Goal: Task Accomplishment & Management: Complete application form

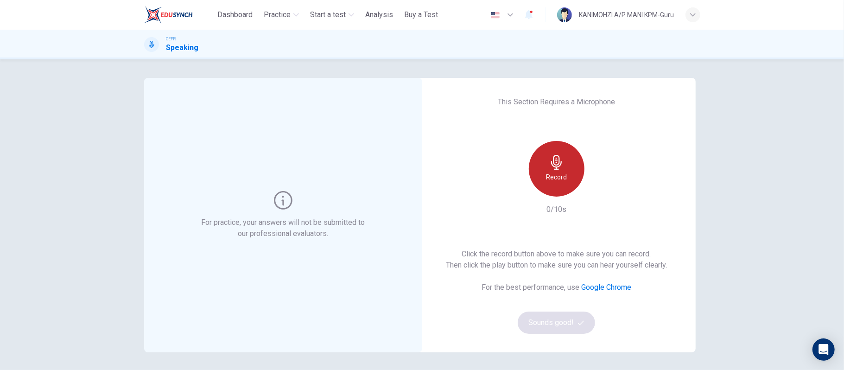
click at [559, 167] on icon "button" at bounding box center [557, 162] width 15 height 15
drag, startPoint x: 556, startPoint y: 166, endPoint x: 577, endPoint y: 182, distance: 25.8
click at [556, 185] on icon "button" at bounding box center [556, 192] width 11 height 15
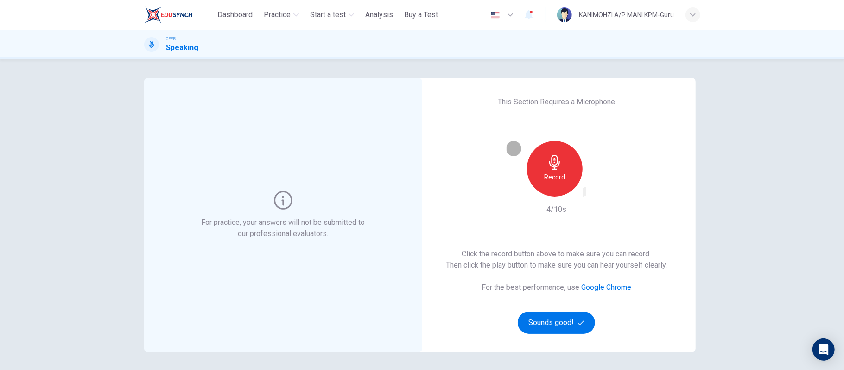
click at [584, 194] on icon "button" at bounding box center [584, 194] width 0 height 0
click at [538, 171] on div "Record" at bounding box center [555, 169] width 56 height 56
click at [544, 173] on div "Record" at bounding box center [555, 169] width 56 height 56
click at [555, 180] on h6 "Record" at bounding box center [554, 177] width 21 height 11
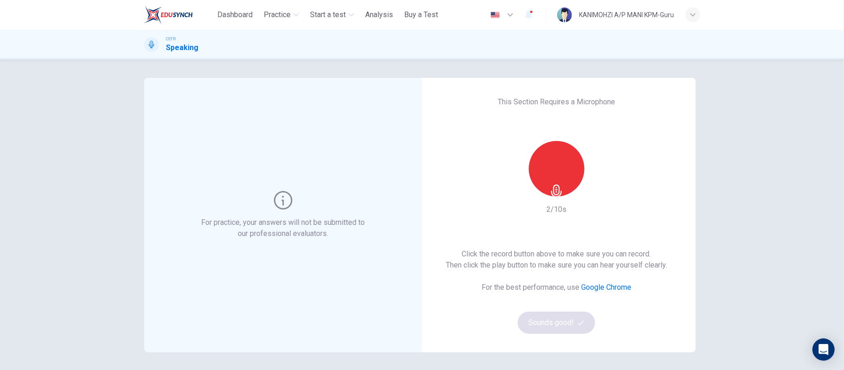
click at [556, 170] on div "Stop" at bounding box center [557, 169] width 56 height 56
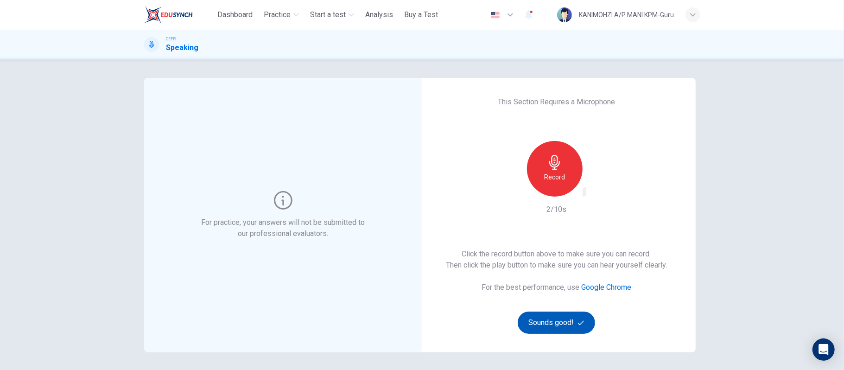
click at [593, 197] on icon "button" at bounding box center [590, 200] width 5 height 6
click at [553, 329] on button "Sounds good!" at bounding box center [557, 323] width 78 height 22
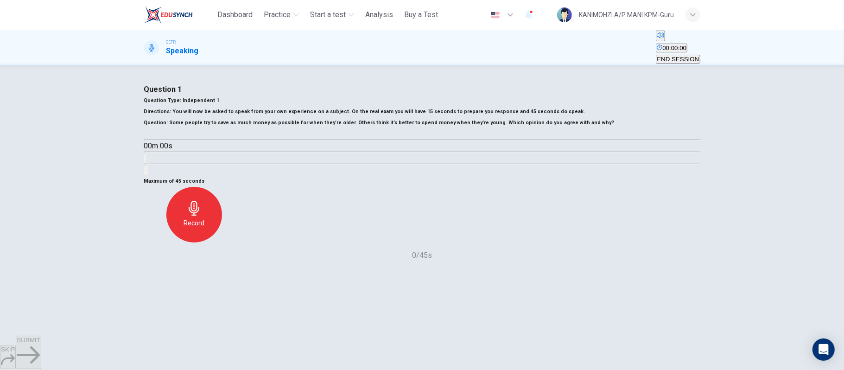
click at [158, 176] on div "00m 00s" at bounding box center [422, 151] width 556 height 47
click at [148, 134] on icon "button" at bounding box center [148, 134] width 0 height 0
click at [152, 138] on button "button" at bounding box center [147, 134] width 7 height 7
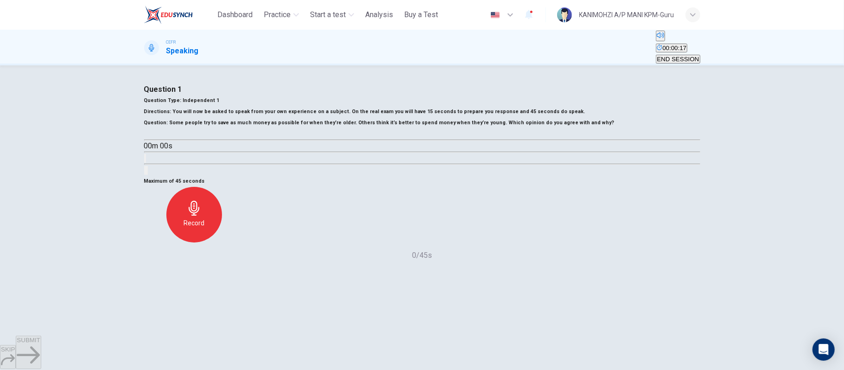
click at [144, 141] on span at bounding box center [144, 141] width 0 height 0
click at [148, 134] on icon "button" at bounding box center [148, 134] width 0 height 0
click at [144, 141] on span at bounding box center [144, 141] width 0 height 0
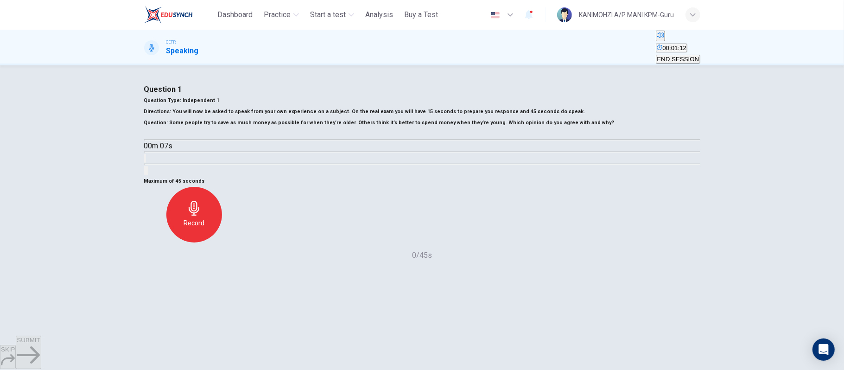
click at [144, 141] on span at bounding box center [144, 141] width 0 height 0
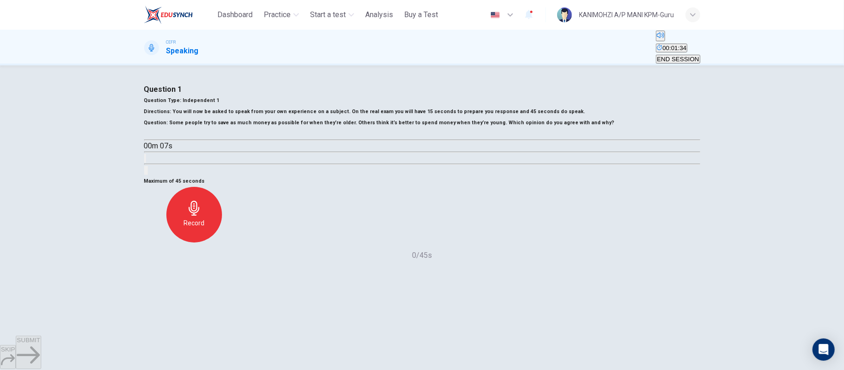
click at [144, 141] on span at bounding box center [144, 141] width 0 height 0
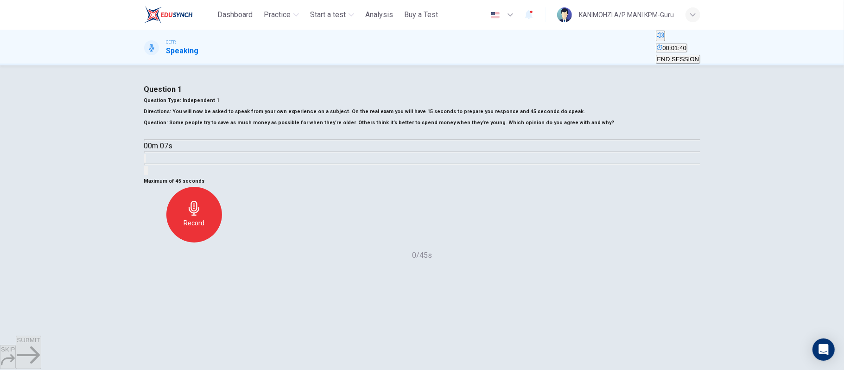
click at [144, 141] on span at bounding box center [144, 141] width 0 height 0
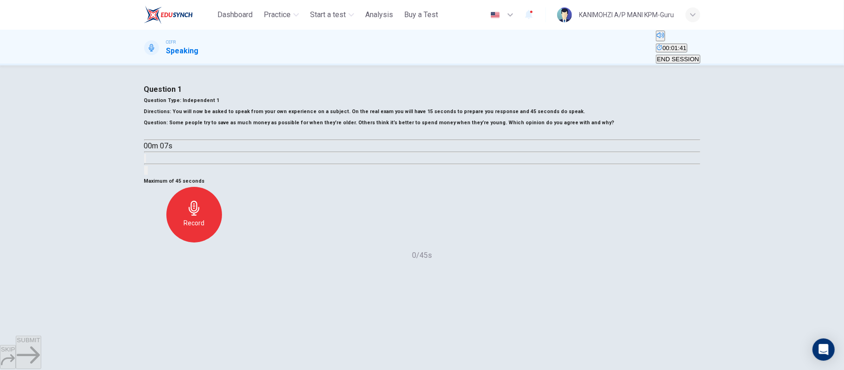
click at [144, 141] on span at bounding box center [144, 141] width 0 height 0
click at [396, 261] on div "Maximum of 45 seconds Record 0/45s" at bounding box center [422, 218] width 556 height 85
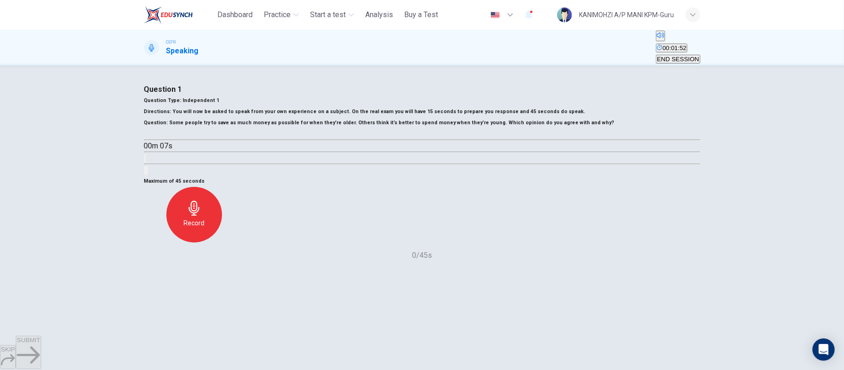
click at [222, 243] on div "Record" at bounding box center [194, 215] width 56 height 56
click at [200, 216] on icon "button" at bounding box center [192, 208] width 15 height 15
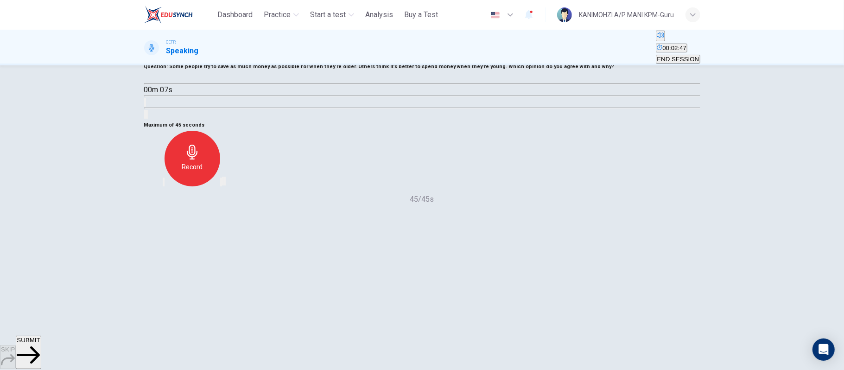
click at [40, 344] on span "SUBMIT" at bounding box center [28, 340] width 23 height 7
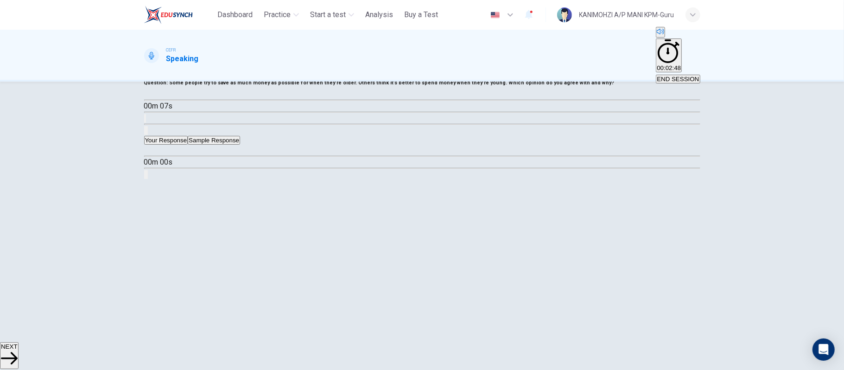
type input "*"
drag, startPoint x: 179, startPoint y: 268, endPoint x: 288, endPoint y: 311, distance: 118.1
click at [148, 151] on icon "button" at bounding box center [148, 151] width 0 height 0
click at [240, 145] on button "Sample Response" at bounding box center [214, 140] width 52 height 9
click at [187, 145] on button "Your Response" at bounding box center [166, 140] width 44 height 9
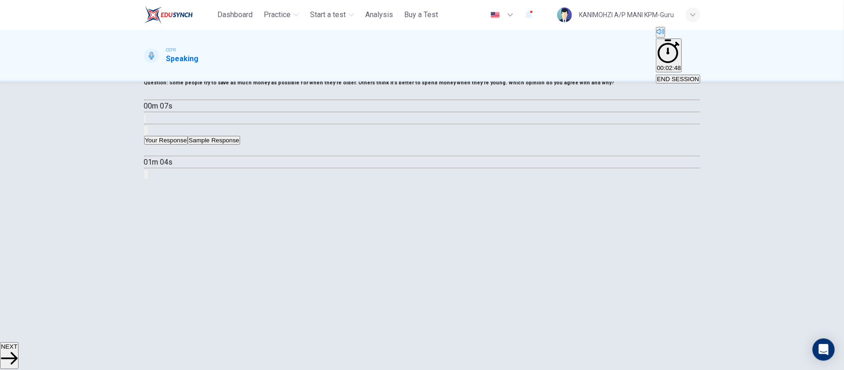
click at [146, 179] on button "button" at bounding box center [145, 174] width 2 height 9
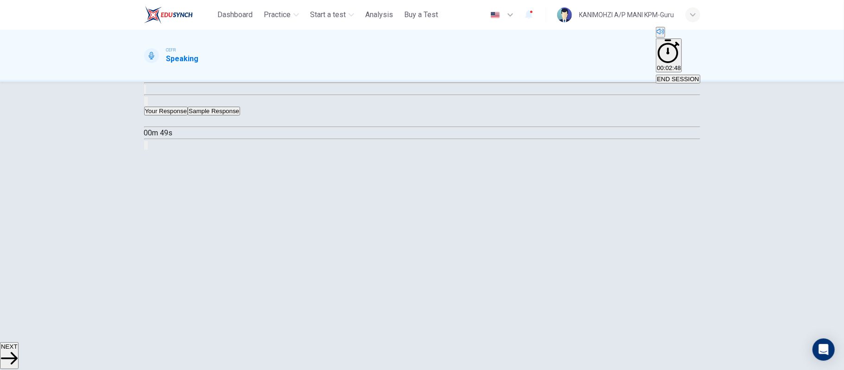
scroll to position [0, 0]
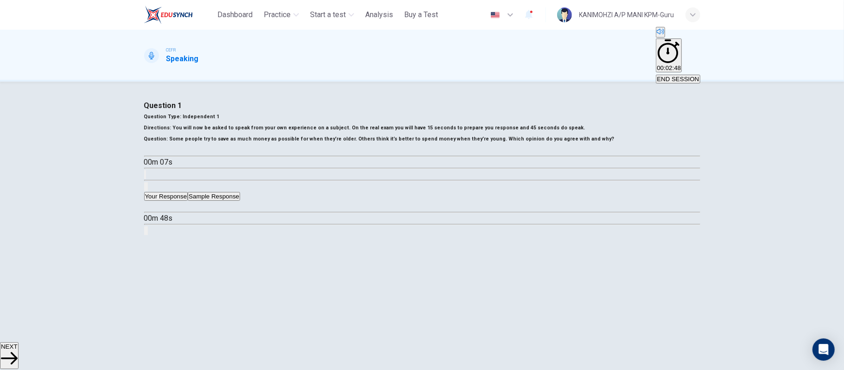
click at [240, 201] on button "Sample Response" at bounding box center [214, 196] width 52 height 9
click at [188, 201] on button "Your Response" at bounding box center [166, 196] width 44 height 9
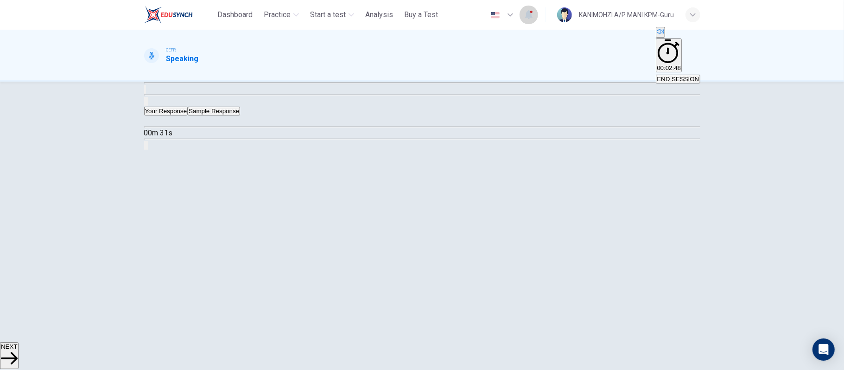
click at [525, 17] on icon "button" at bounding box center [528, 14] width 7 height 9
click at [486, 370] on div at bounding box center [422, 370] width 844 height 0
type input "*"
click at [240, 115] on button "Sample Response" at bounding box center [214, 111] width 52 height 9
click at [148, 121] on icon "button" at bounding box center [148, 121] width 0 height 0
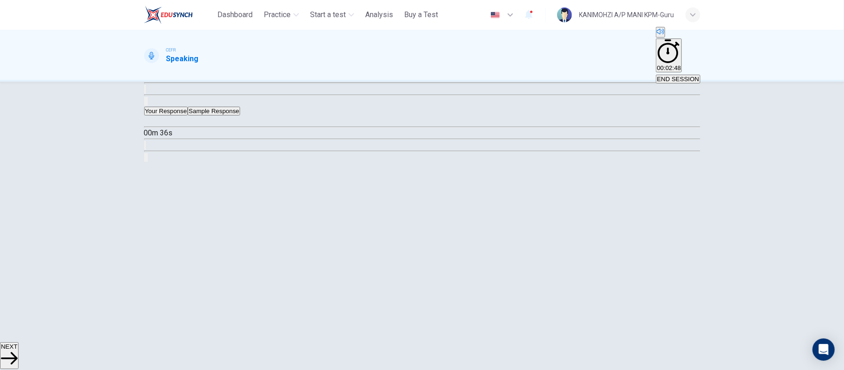
click at [146, 150] on button "Click to see the audio transcription" at bounding box center [145, 145] width 2 height 9
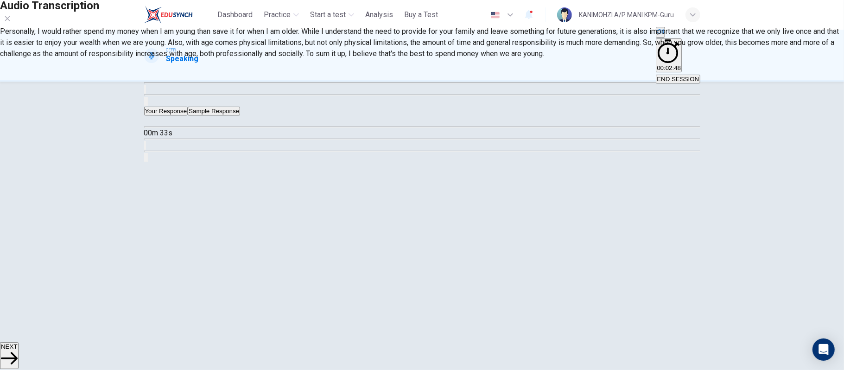
drag, startPoint x: 300, startPoint y: 156, endPoint x: 460, endPoint y: 211, distance: 169.4
click at [471, 59] on div "Personally, I would rather spend my money when I am young than save it for when…" at bounding box center [422, 42] width 844 height 33
drag, startPoint x: 299, startPoint y: 149, endPoint x: 441, endPoint y: 226, distance: 161.8
click at [450, 59] on div "Personally, I would rather spend my money when I am young than save it for when…" at bounding box center [422, 42] width 844 height 33
type input "*"
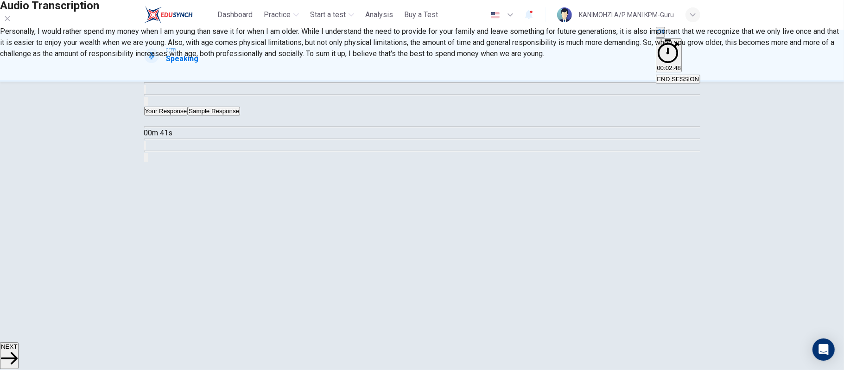
click at [618, 0] on div at bounding box center [422, 0] width 844 height 0
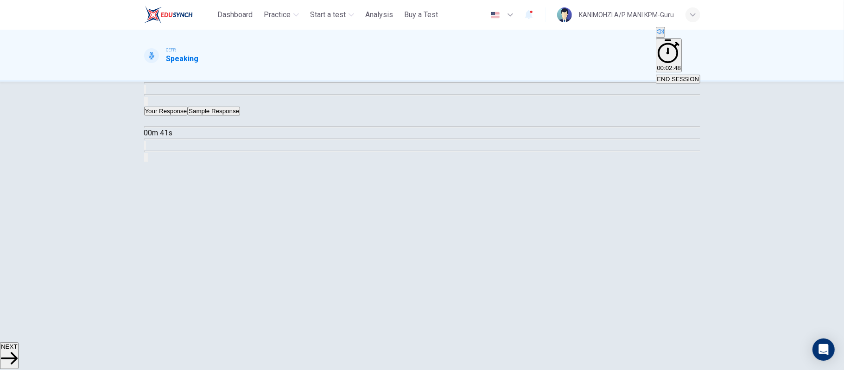
click at [152, 69] on button "button" at bounding box center [147, 65] width 7 height 7
type input "*"
click at [185, 163] on div "00m 41s" at bounding box center [422, 138] width 556 height 47
click at [148, 121] on icon "button" at bounding box center [148, 121] width 0 height 0
click at [188, 115] on button "Your Response" at bounding box center [166, 111] width 44 height 9
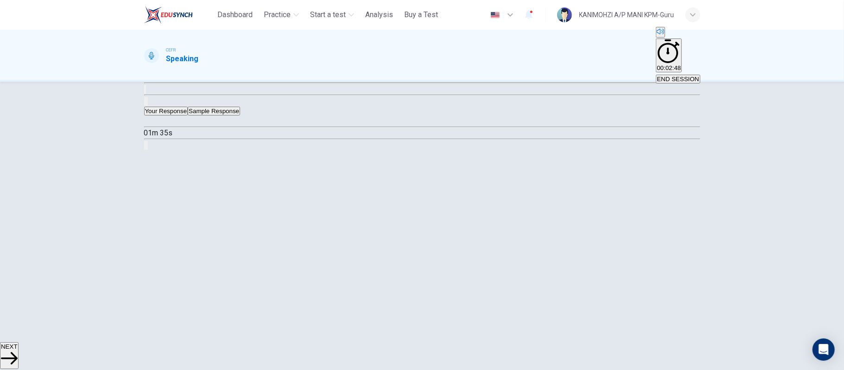
click at [240, 115] on button "Sample Response" at bounding box center [214, 111] width 52 height 9
click at [169, 163] on div "00m 37s" at bounding box center [422, 138] width 556 height 47
click at [152, 125] on button "button" at bounding box center [147, 121] width 7 height 7
type input "**"
click at [189, 115] on div "Your Response Sample Response" at bounding box center [422, 111] width 556 height 9
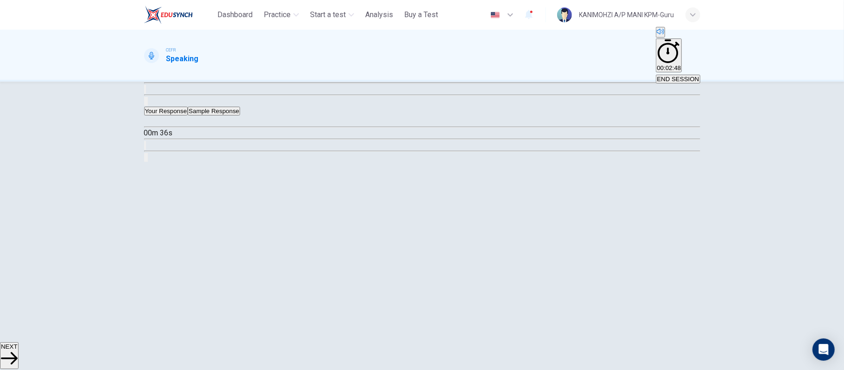
click at [188, 115] on button "Your Response" at bounding box center [166, 111] width 44 height 9
click at [148, 121] on icon "button" at bounding box center [148, 121] width 0 height 0
type input "*"
click at [18, 350] on span "NEXT" at bounding box center [9, 346] width 17 height 7
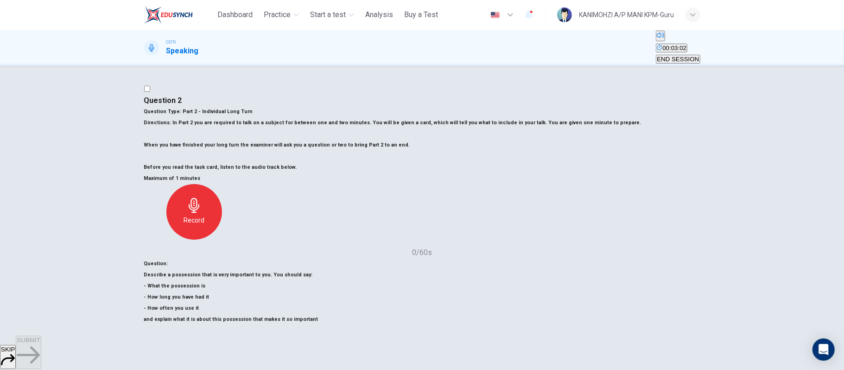
scroll to position [62, 0]
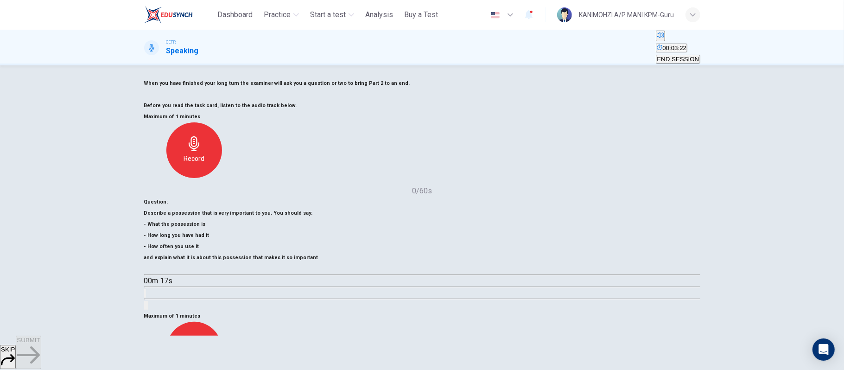
click at [152, 273] on button "button" at bounding box center [147, 269] width 7 height 7
click at [144, 275] on span at bounding box center [144, 275] width 0 height 0
click at [152, 273] on button "button" at bounding box center [147, 269] width 7 height 7
type input "**"
type input "*"
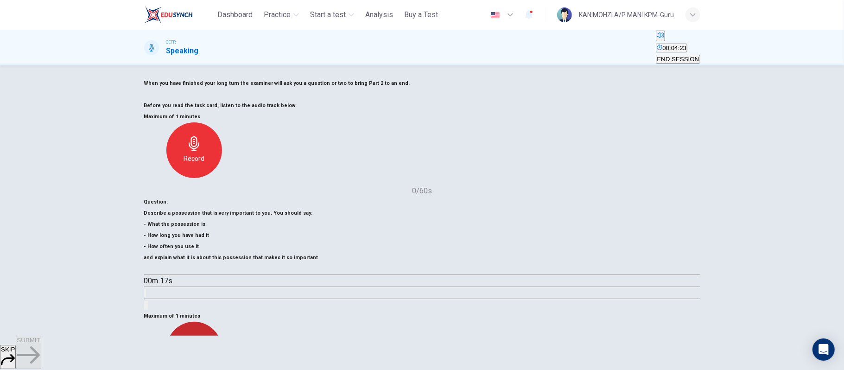
click at [202, 336] on icon "button" at bounding box center [194, 343] width 15 height 15
click at [221, 370] on icon "button" at bounding box center [221, 375] width 0 height 0
click at [594, 111] on h6 "Directions : In Part 2 you are required to talk on a subject for between one an…" at bounding box center [422, 84] width 556 height 56
click at [41, 354] on button "SUBMIT" at bounding box center [28, 352] width 25 height 33
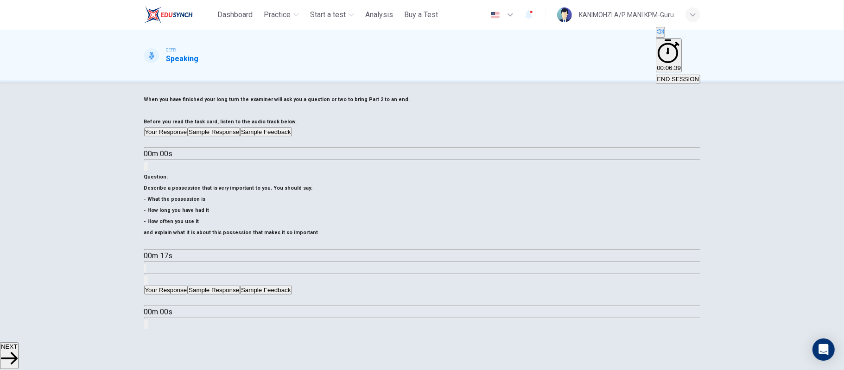
click at [292, 286] on button "Sample Feedback" at bounding box center [265, 290] width 51 height 9
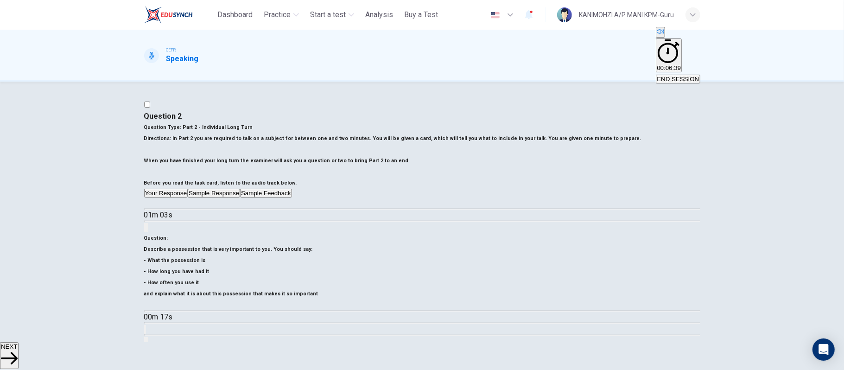
scroll to position [0, 0]
click at [188, 347] on button "Your Response" at bounding box center [166, 351] width 44 height 9
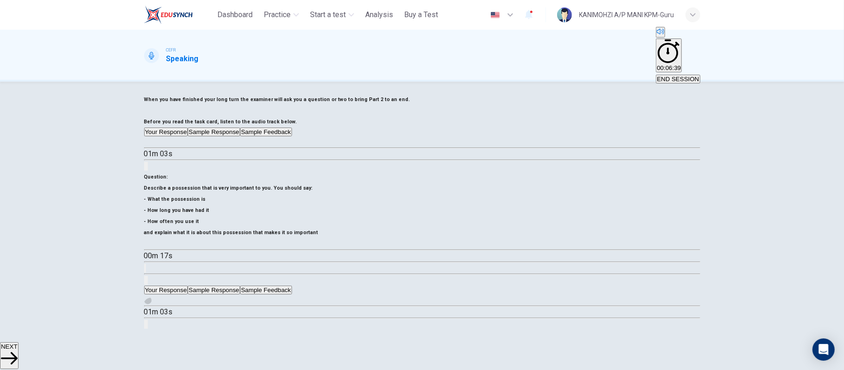
click at [152, 297] on button "button" at bounding box center [147, 300] width 7 height 7
click at [240, 286] on button "Sample Response" at bounding box center [214, 290] width 52 height 9
click at [292, 286] on button "Sample Feedback" at bounding box center [265, 290] width 51 height 9
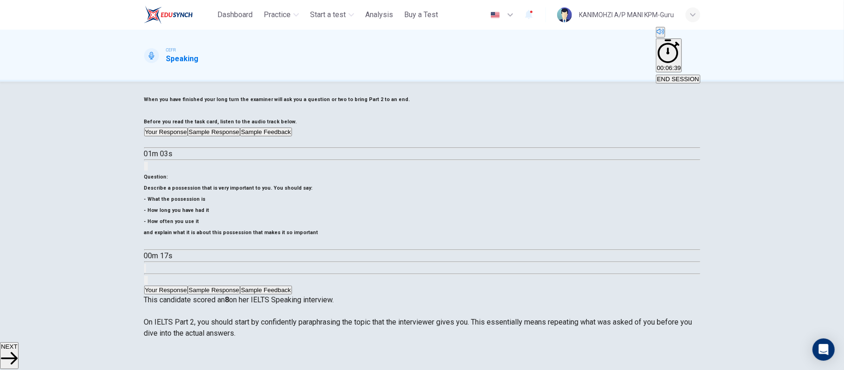
click at [240, 286] on button "Sample Response" at bounding box center [214, 290] width 52 height 9
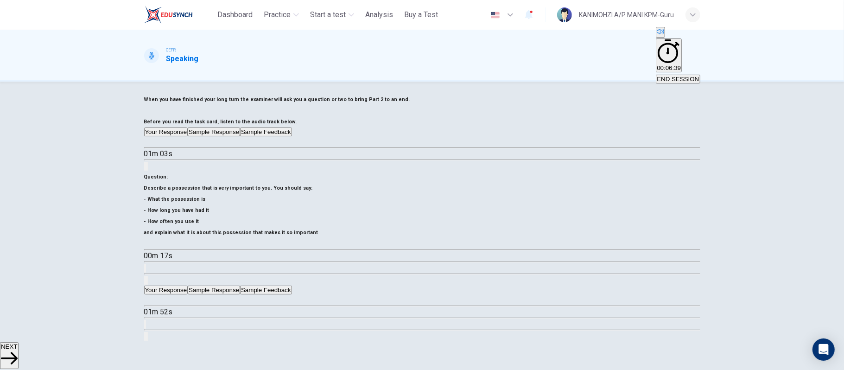
click at [188, 286] on button "Your Response" at bounding box center [166, 290] width 44 height 9
click at [152, 297] on button "button" at bounding box center [147, 300] width 7 height 7
click at [158, 300] on icon "button" at bounding box center [153, 305] width 10 height 11
click at [144, 307] on span at bounding box center [144, 307] width 0 height 0
click at [148, 300] on icon "button" at bounding box center [148, 300] width 0 height 0
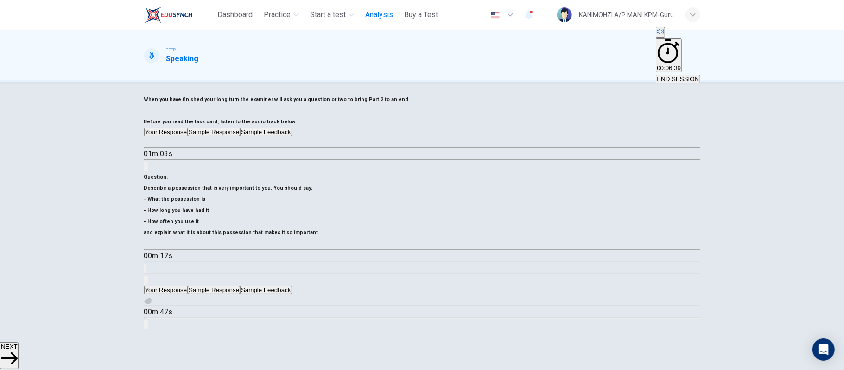
type input "**"
click at [240, 286] on button "Sample Response" at bounding box center [214, 290] width 52 height 9
click at [152, 297] on button "button" at bounding box center [147, 300] width 7 height 7
click at [292, 286] on button "Sample Feedback" at bounding box center [265, 290] width 51 height 9
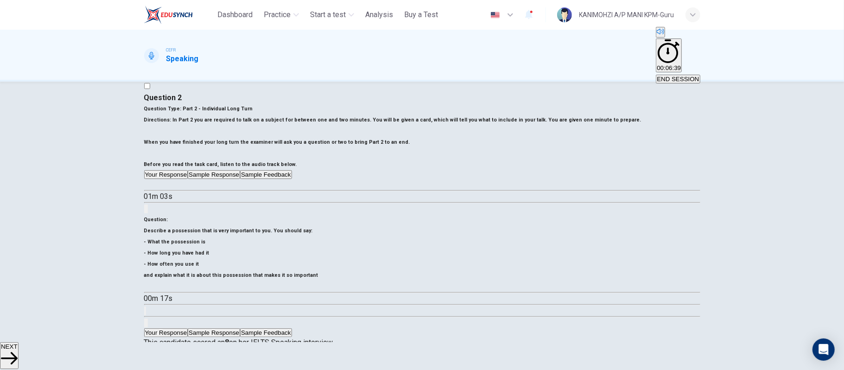
scroll to position [8, 0]
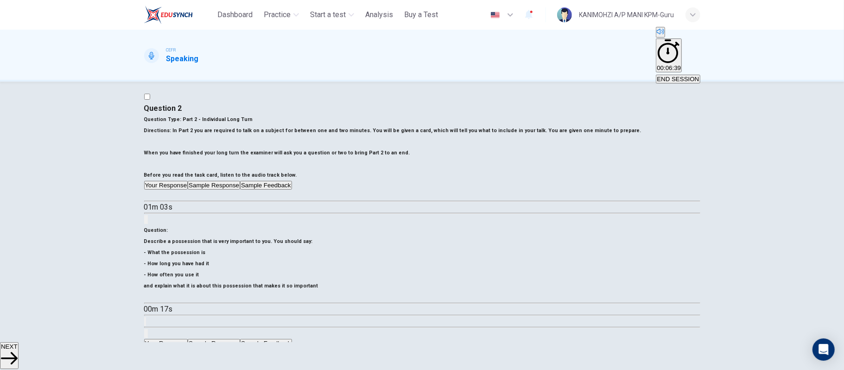
click at [240, 339] on button "Sample Response" at bounding box center [214, 343] width 52 height 9
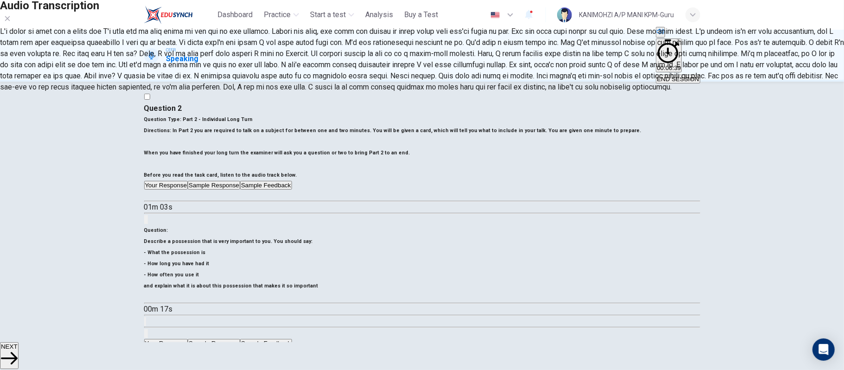
scroll to position [0, 0]
type input "**"
click at [10, 21] on icon "button" at bounding box center [7, 18] width 5 height 5
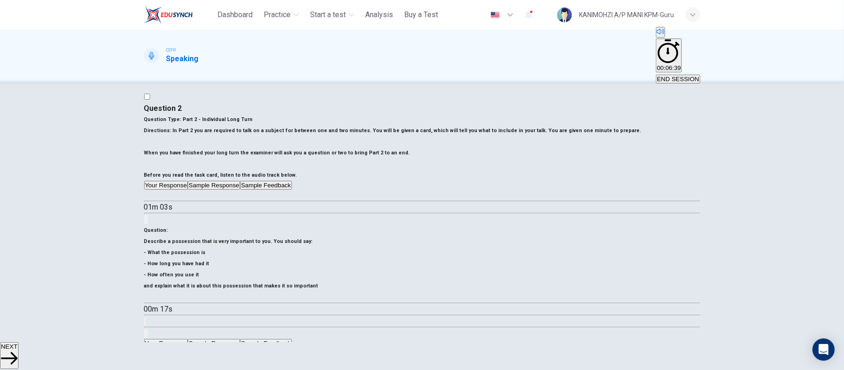
click at [292, 339] on button "Sample Feedback" at bounding box center [265, 343] width 51 height 9
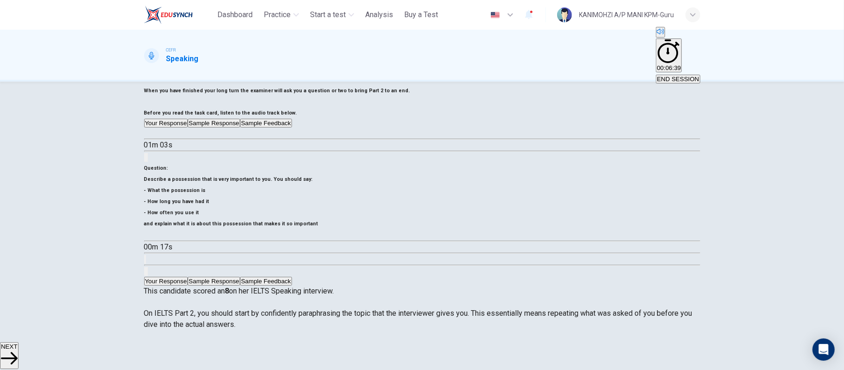
scroll to position [132, 0]
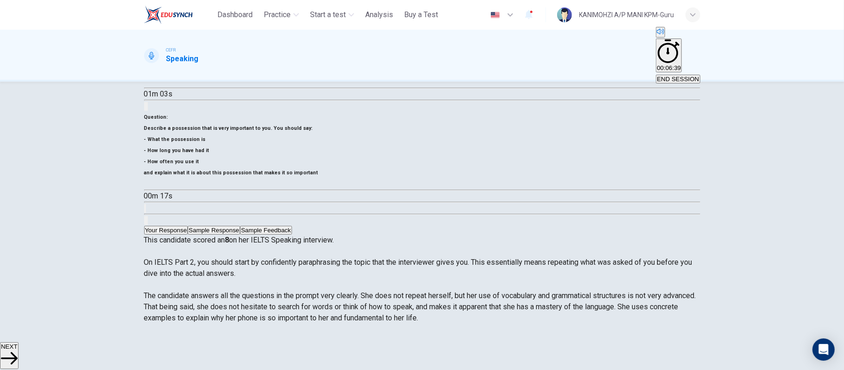
click at [240, 226] on button "Sample Response" at bounding box center [214, 230] width 52 height 9
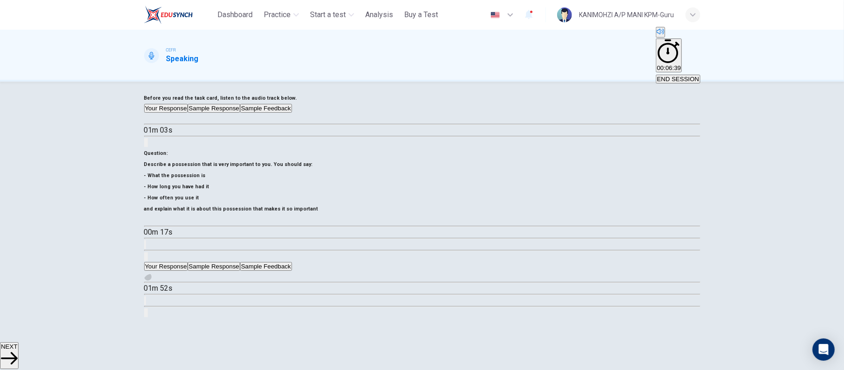
click at [152, 273] on button "button" at bounding box center [147, 276] width 7 height 7
type input "*"
click at [188, 262] on button "Your Response" at bounding box center [166, 266] width 44 height 9
click at [152, 273] on button "button" at bounding box center [147, 276] width 7 height 7
click at [148, 277] on icon "button" at bounding box center [148, 277] width 0 height 0
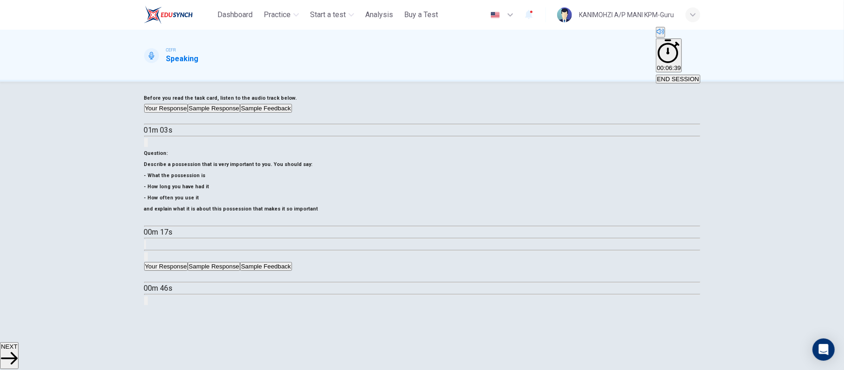
click at [240, 262] on button "Sample Response" at bounding box center [214, 266] width 52 height 9
type input "**"
click at [152, 273] on button "button" at bounding box center [147, 276] width 7 height 7
type input "*"
click at [188, 262] on button "Your Response" at bounding box center [166, 266] width 44 height 9
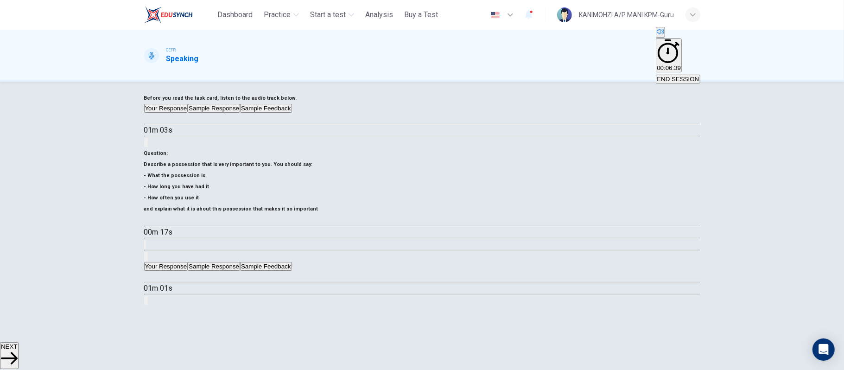
click at [144, 283] on span at bounding box center [144, 283] width 0 height 0
click at [158, 277] on icon "button" at bounding box center [153, 282] width 10 height 11
type input "**"
click at [18, 350] on span "NEXT" at bounding box center [9, 346] width 17 height 7
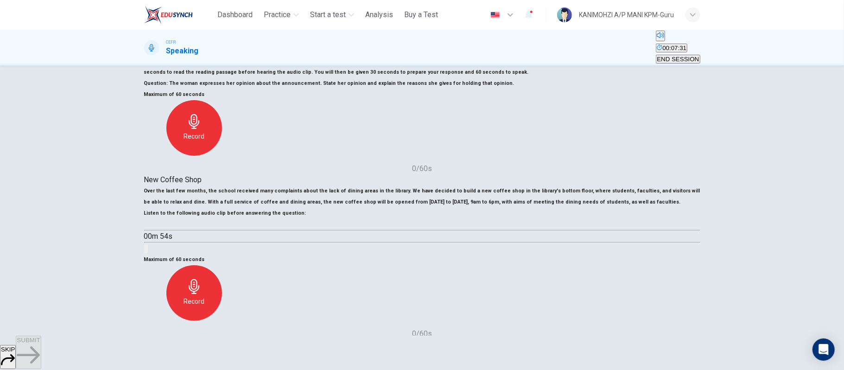
scroll to position [123, 0]
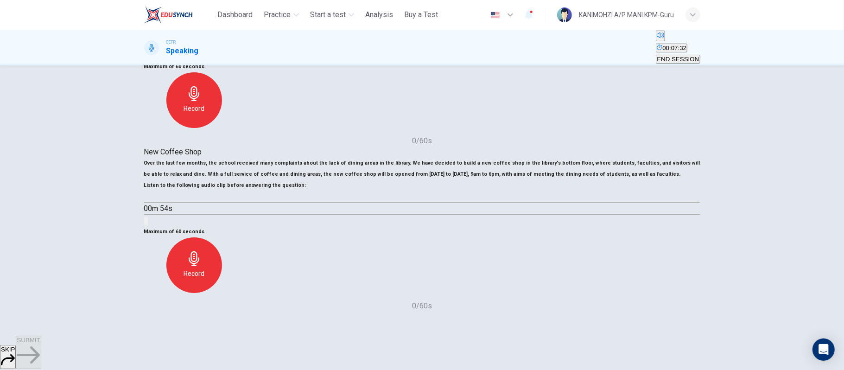
click at [148, 197] on icon "button" at bounding box center [148, 197] width 0 height 0
click at [48, 90] on div "Question 3 Question Type : Integrated 2 Directions : You will now read a short …" at bounding box center [422, 200] width 844 height 270
type input "*"
click at [222, 254] on div "Record" at bounding box center [194, 265] width 56 height 56
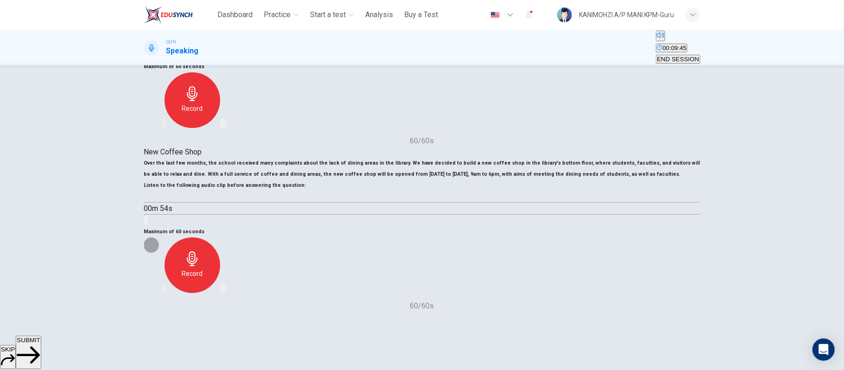
click at [221, 291] on icon "button" at bounding box center [221, 291] width 0 height 0
click at [41, 347] on button "SUBMIT" at bounding box center [28, 352] width 25 height 33
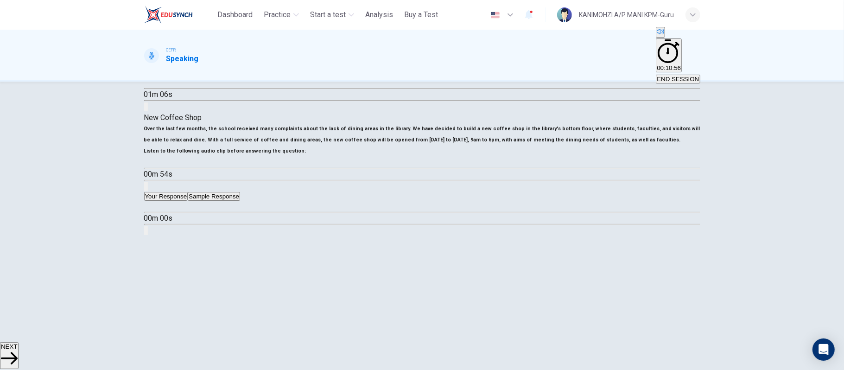
click at [240, 192] on button "Sample Response" at bounding box center [214, 196] width 52 height 9
click at [188, 192] on button "Your Response" at bounding box center [166, 196] width 44 height 9
click at [158, 207] on icon "button" at bounding box center [153, 212] width 10 height 11
click at [782, 93] on div "Question 3 Question Type : Integrated 2 Directions : You will now read a short …" at bounding box center [422, 212] width 844 height 261
click at [145, 233] on icon "button" at bounding box center [145, 233] width 0 height 0
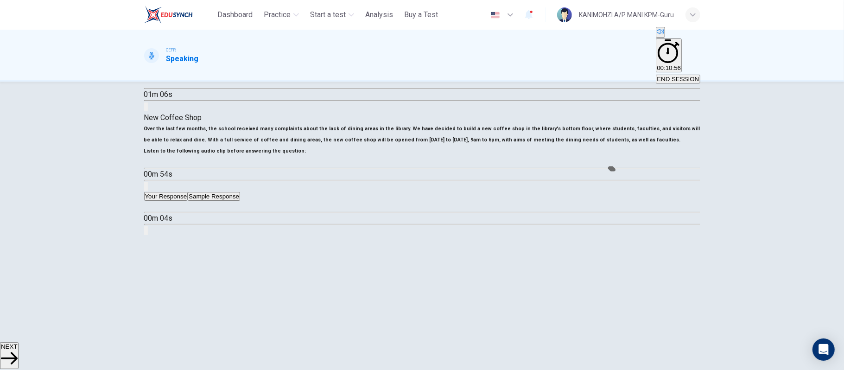
type input "**"
click at [240, 192] on button "Sample Response" at bounding box center [214, 196] width 52 height 9
click at [152, 203] on button "button" at bounding box center [147, 206] width 7 height 7
click at [457, 201] on div "01m 00s" at bounding box center [422, 218] width 556 height 35
click at [148, 207] on icon "button" at bounding box center [148, 207] width 0 height 0
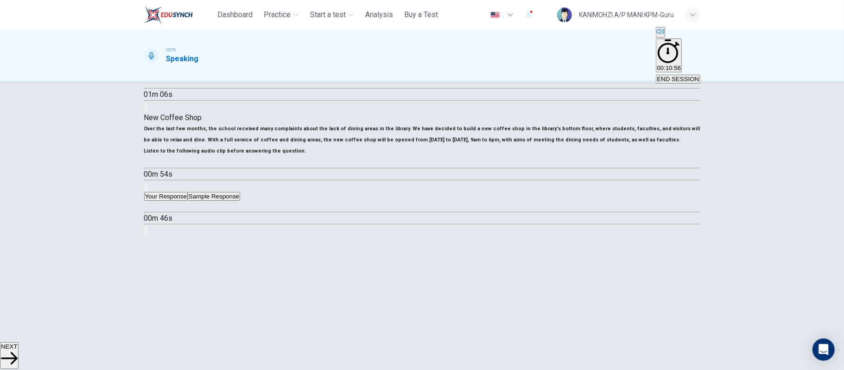
scroll to position [62, 0]
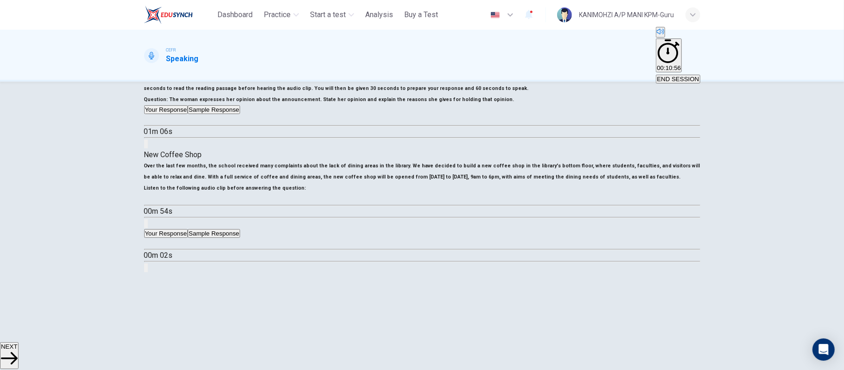
type input "**"
click at [18, 350] on span "NEXT" at bounding box center [9, 346] width 17 height 7
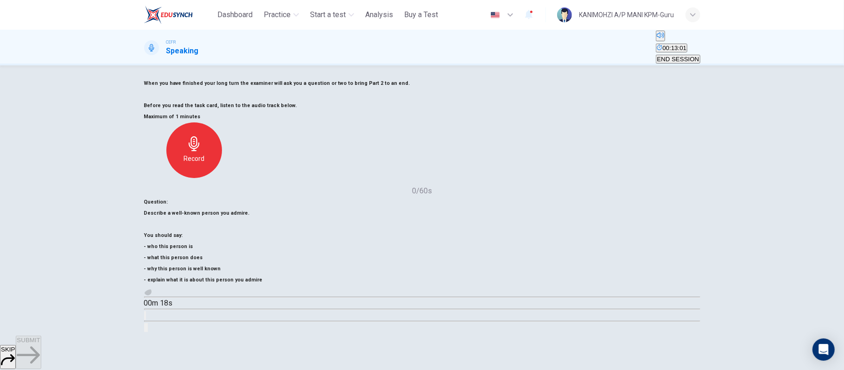
click at [152, 295] on button "button" at bounding box center [147, 291] width 7 height 7
click at [540, 111] on div "Question 4 Question Type : Part 2 - Individual Long Turn Directions : In Part 2…" at bounding box center [422, 72] width 556 height 78
type input "*"
click at [199, 358] on icon "button" at bounding box center [194, 365] width 11 height 15
click at [40, 344] on span "SUBMIT" at bounding box center [28, 340] width 23 height 7
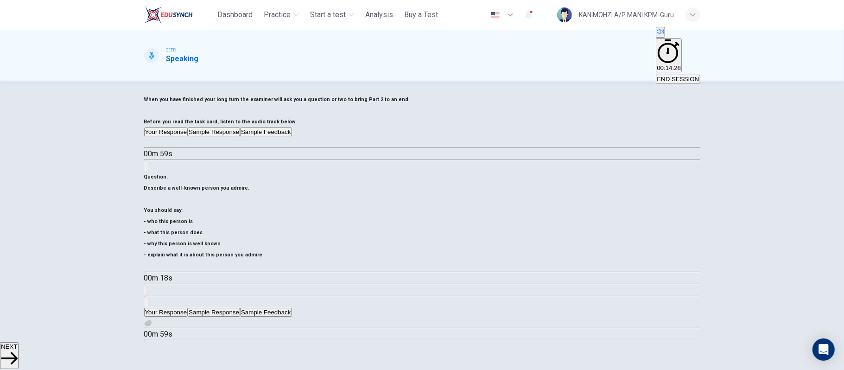
click at [148, 323] on icon "button" at bounding box center [148, 323] width 0 height 0
click at [144, 329] on span at bounding box center [144, 329] width 0 height 0
click at [152, 319] on button "button" at bounding box center [147, 322] width 7 height 7
type input "*"
click at [240, 308] on button "Sample Response" at bounding box center [214, 312] width 52 height 9
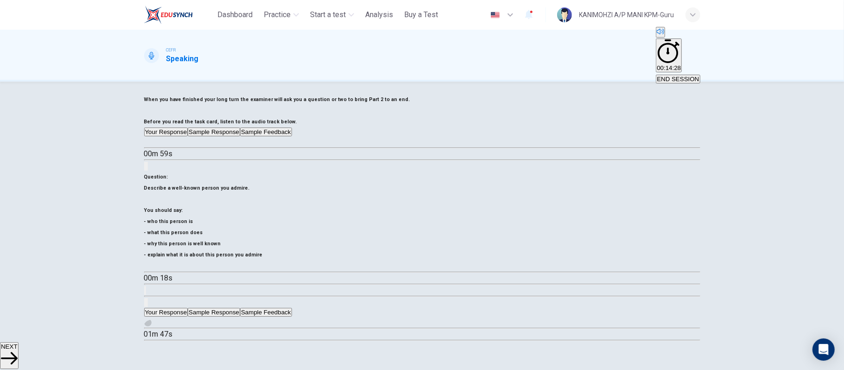
click at [148, 323] on icon "button" at bounding box center [148, 323] width 0 height 0
click at [146, 342] on button "Click to see the audio transcription" at bounding box center [145, 346] width 2 height 9
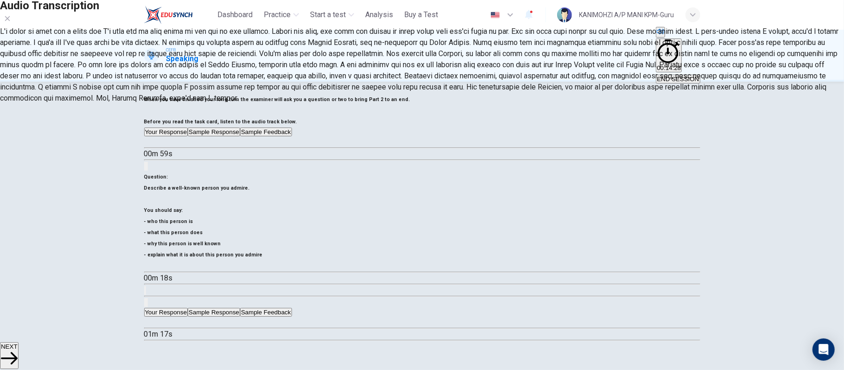
type input "**"
type input "*"
click at [11, 22] on icon "button" at bounding box center [7, 18] width 7 height 7
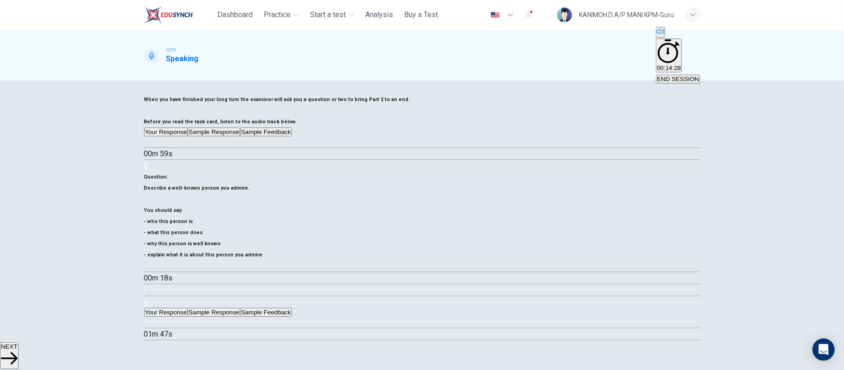
click at [292, 308] on button "Sample Feedback" at bounding box center [265, 312] width 51 height 9
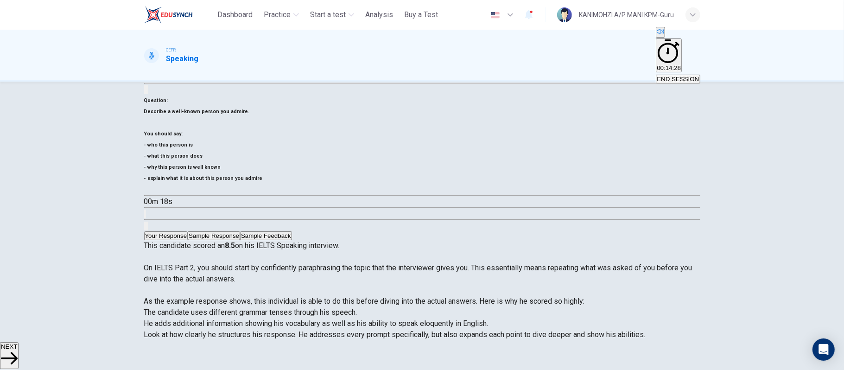
scroll to position [143, 0]
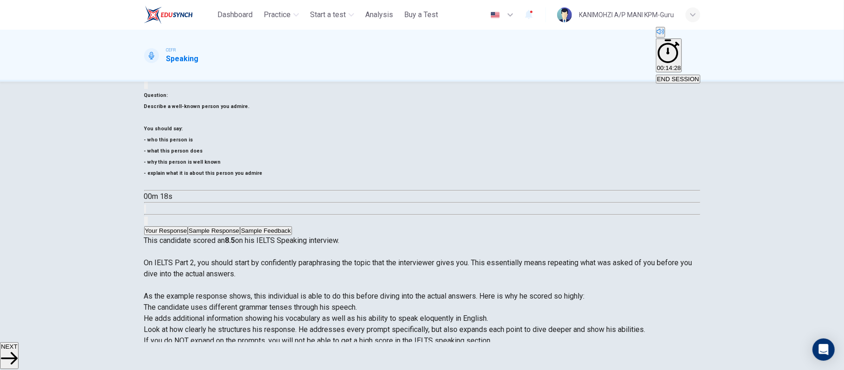
click at [19, 342] on button "NEXT" at bounding box center [9, 355] width 19 height 27
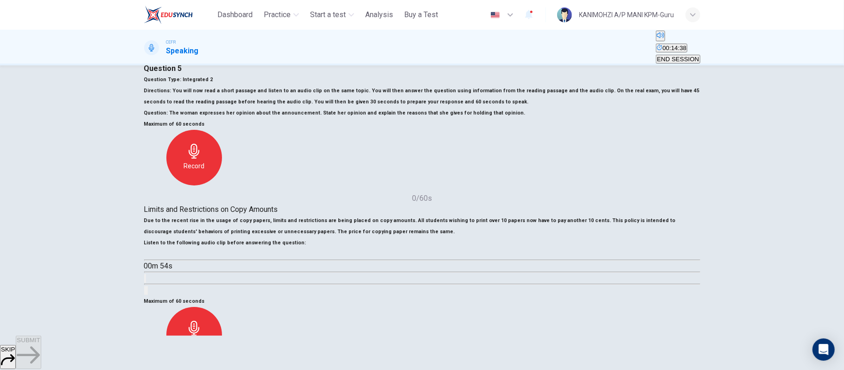
scroll to position [62, 0]
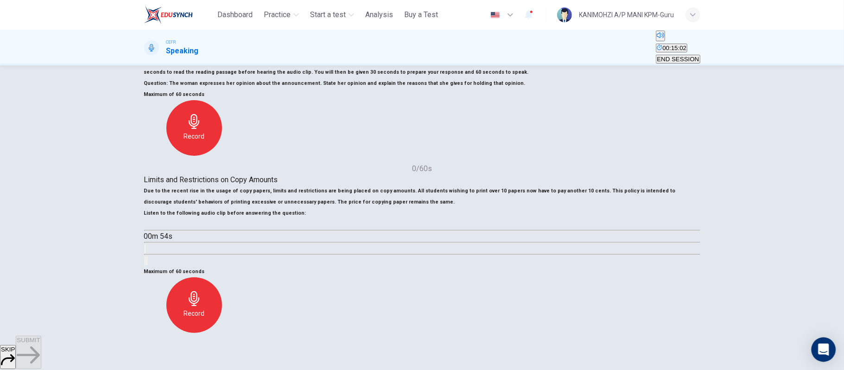
click at [820, 349] on icon "Open Intercom Messenger" at bounding box center [824, 350] width 12 height 12
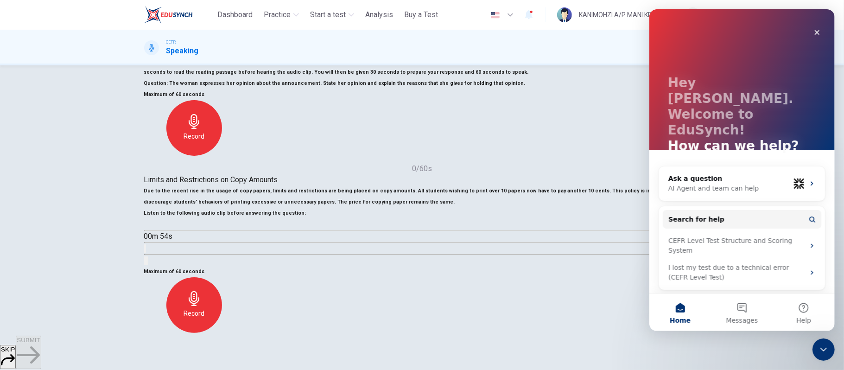
scroll to position [0, 0]
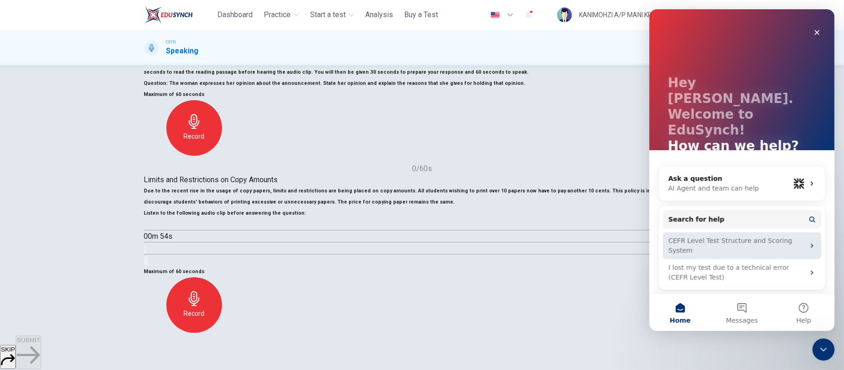
click at [741, 236] on div "CEFR Level Test Structure and Scoring System" at bounding box center [736, 245] width 136 height 19
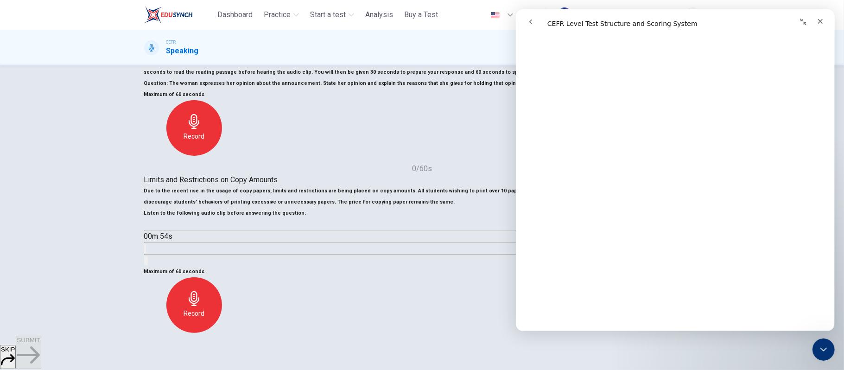
scroll to position [185, 0]
click at [436, 86] on span "The woman expresses her opinion about the announcement. State her opinion and e…" at bounding box center [348, 83] width 356 height 6
click at [817, 18] on icon "Close" at bounding box center [820, 21] width 7 height 7
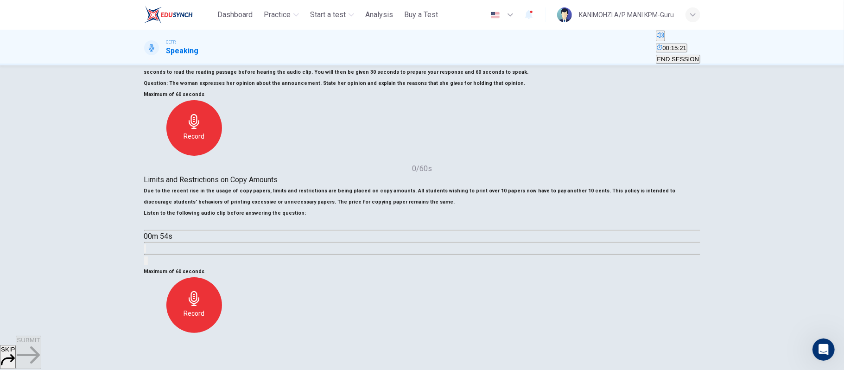
scroll to position [0, 0]
click at [148, 225] on icon "button" at bounding box center [148, 225] width 0 height 0
type input "*"
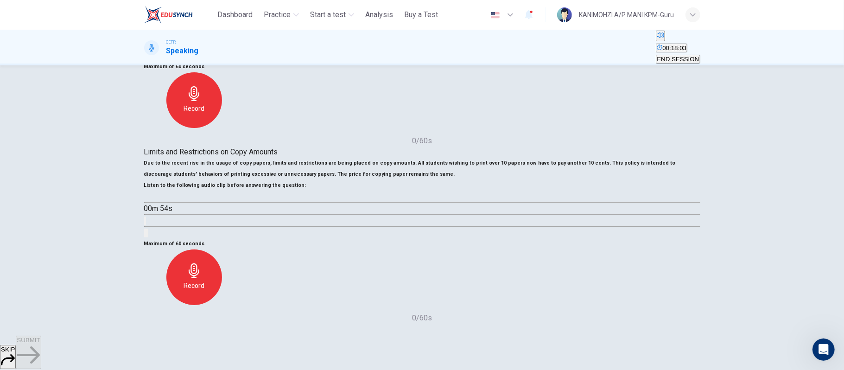
scroll to position [62, 0]
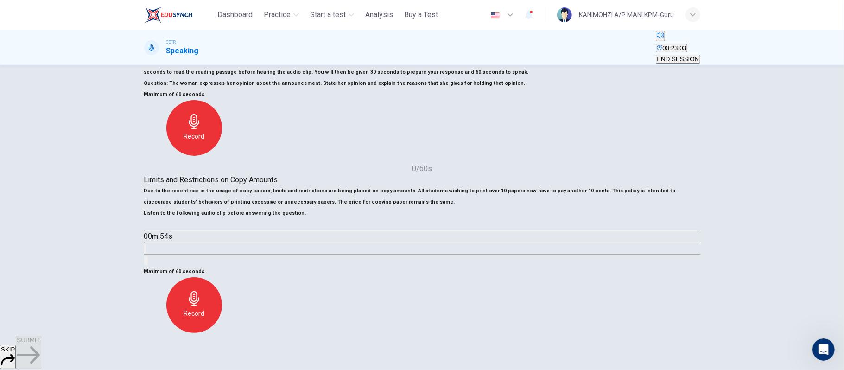
drag, startPoint x: 167, startPoint y: 171, endPoint x: 265, endPoint y: 173, distance: 98.3
click at [265, 174] on div "Limits and Restrictions on Copy Amounts" at bounding box center [422, 179] width 556 height 11
drag, startPoint x: 156, startPoint y: 171, endPoint x: 295, endPoint y: 171, distance: 139.1
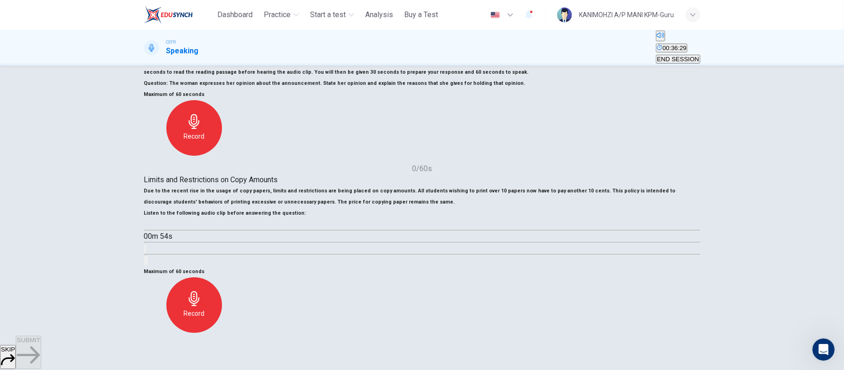
click at [295, 174] on div "Limits and Restrictions on Copy Amounts" at bounding box center [422, 179] width 556 height 11
click at [411, 238] on div "Limits and Restrictions on Copy Amounts Due to the recent rise in the usage of …" at bounding box center [422, 220] width 556 height 92
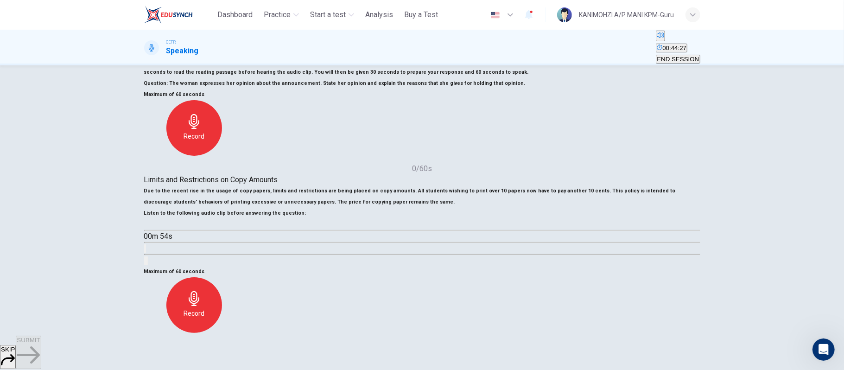
click at [411, 238] on div "Limits and Restrictions on Copy Amounts Due to the recent rise in the usage of …" at bounding box center [422, 220] width 556 height 92
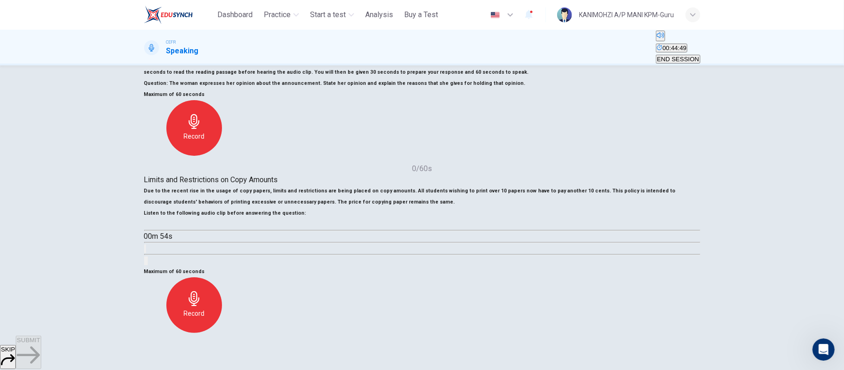
click at [411, 238] on div "Limits and Restrictions on Copy Amounts Due to the recent rise in the usage of …" at bounding box center [422, 220] width 556 height 92
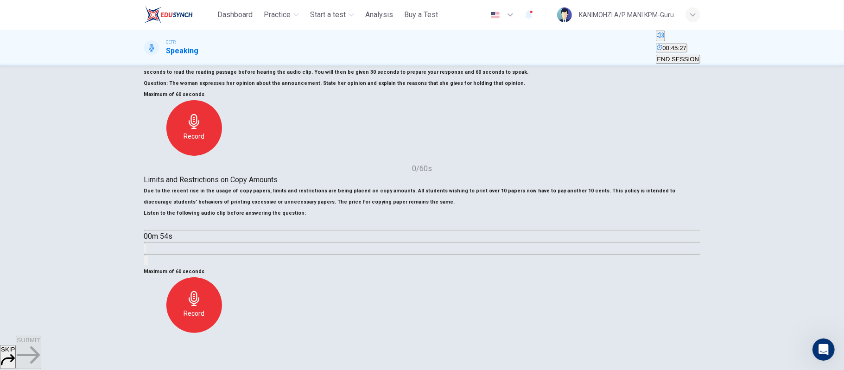
click at [411, 238] on div "Limits and Restrictions on Copy Amounts Due to the recent rise in the usage of …" at bounding box center [422, 220] width 556 height 92
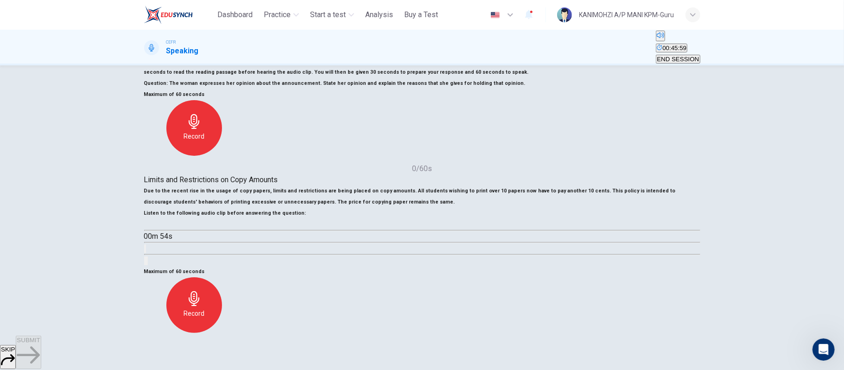
click at [411, 238] on div "Limits and Restrictions on Copy Amounts Due to the recent rise in the usage of …" at bounding box center [422, 220] width 556 height 92
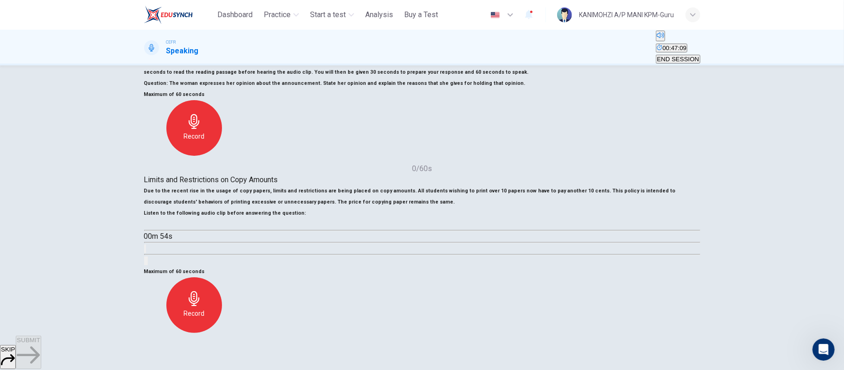
click at [411, 238] on div "Limits and Restrictions on Copy Amounts Due to the recent rise in the usage of …" at bounding box center [422, 220] width 556 height 92
click at [411, 239] on div "Limits and Restrictions on Copy Amounts Due to the recent rise in the usage of …" at bounding box center [422, 220] width 556 height 92
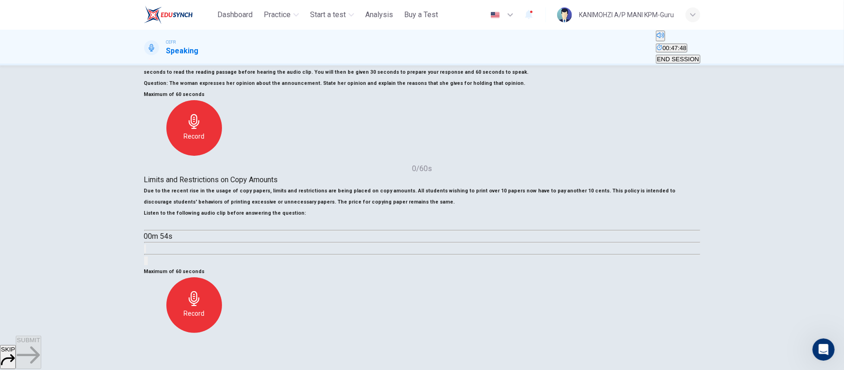
click at [411, 239] on div "Limits and Restrictions on Copy Amounts Due to the recent rise in the usage of …" at bounding box center [422, 220] width 556 height 92
click at [412, 239] on div "Limits and Restrictions on Copy Amounts Due to the recent rise in the usage of …" at bounding box center [422, 220] width 556 height 92
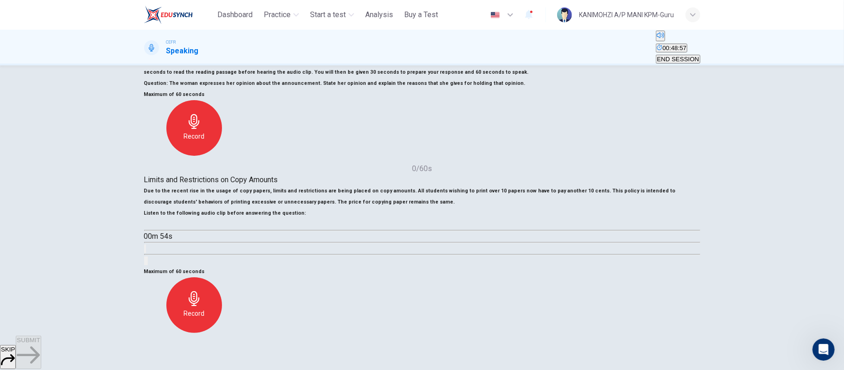
click at [412, 239] on div "Limits and Restrictions on Copy Amounts Due to the recent rise in the usage of …" at bounding box center [422, 220] width 556 height 92
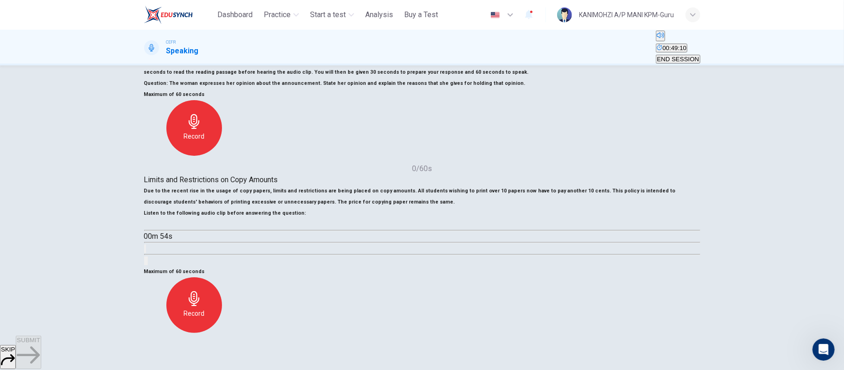
click at [412, 239] on div "Limits and Restrictions on Copy Amounts Due to the recent rise in the usage of …" at bounding box center [422, 220] width 556 height 92
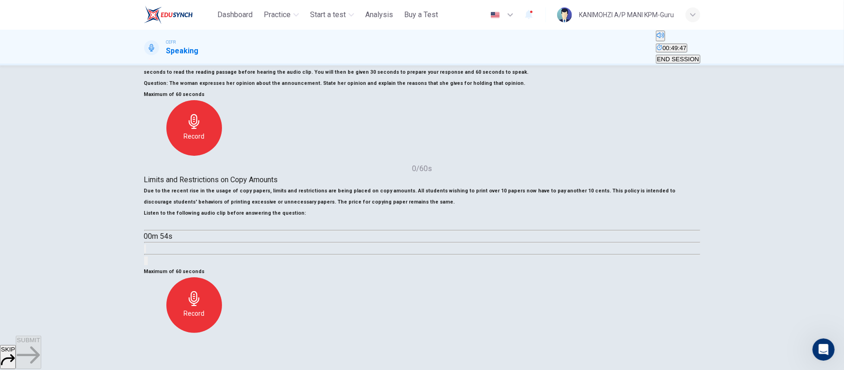
click at [412, 239] on div "Limits and Restrictions on Copy Amounts Due to the recent rise in the usage of …" at bounding box center [422, 220] width 556 height 92
click at [413, 239] on div "Limits and Restrictions on Copy Amounts Due to the recent rise in the usage of …" at bounding box center [422, 220] width 556 height 92
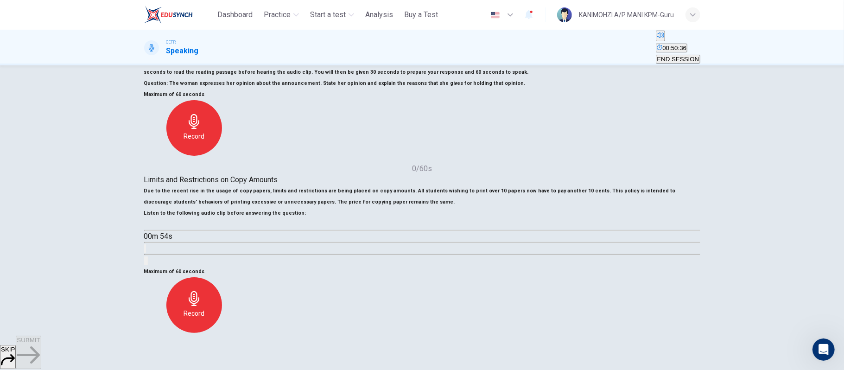
drag, startPoint x: 413, startPoint y: 239, endPoint x: 583, endPoint y: -75, distance: 357.7
click at [583, 0] on html "This site uses cookies, as explained in our Privacy Policy . If you agree to th…" at bounding box center [422, 185] width 844 height 370
click at [425, 328] on div "Maximum of 60 seconds Record 0/60s" at bounding box center [422, 308] width 556 height 85
click at [15, 351] on span "SKIP" at bounding box center [8, 349] width 14 height 7
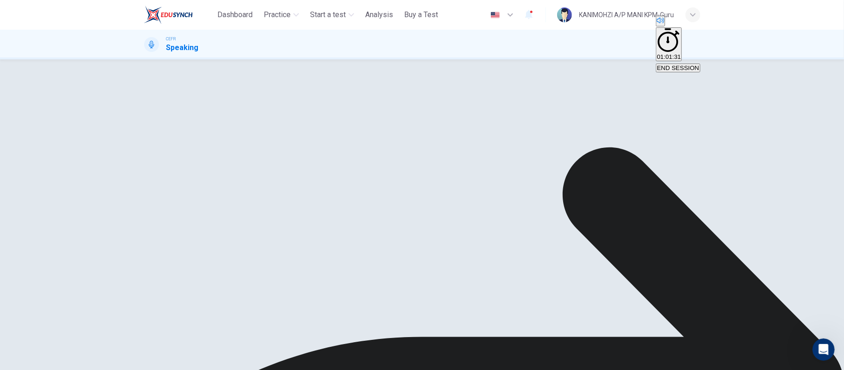
click at [148, 246] on icon "button" at bounding box center [148, 246] width 0 height 0
click at [144, 252] on span at bounding box center [144, 252] width 0 height 0
click at [146, 265] on button "Click to see the audio transcription" at bounding box center [145, 269] width 2 height 9
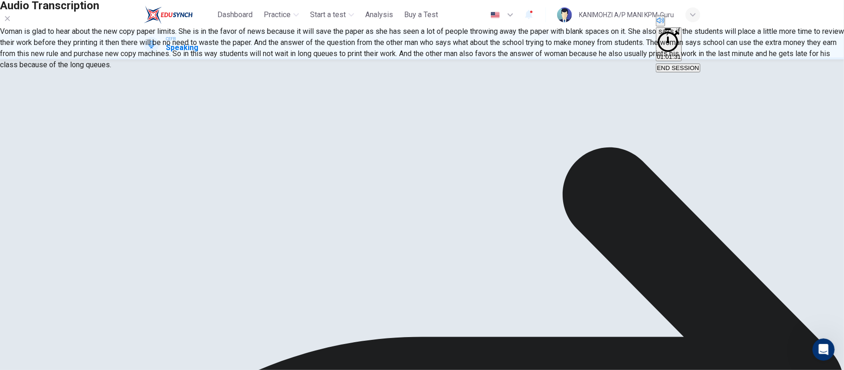
drag, startPoint x: 490, startPoint y: 332, endPoint x: 475, endPoint y: 323, distance: 17.7
click at [488, 0] on div at bounding box center [422, 0] width 844 height 0
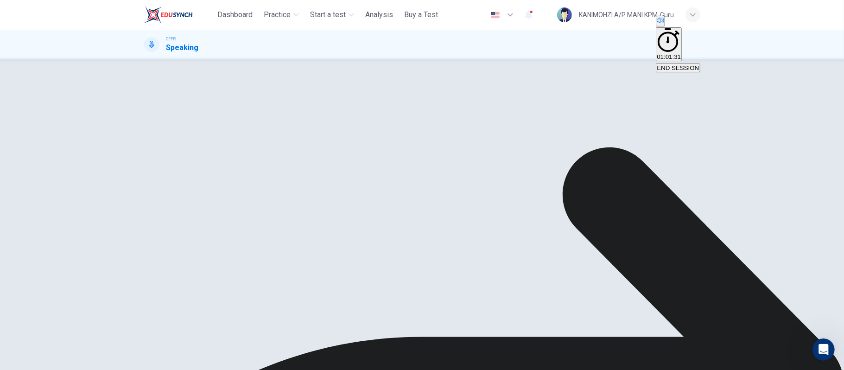
scroll to position [0, 0]
type input "**"
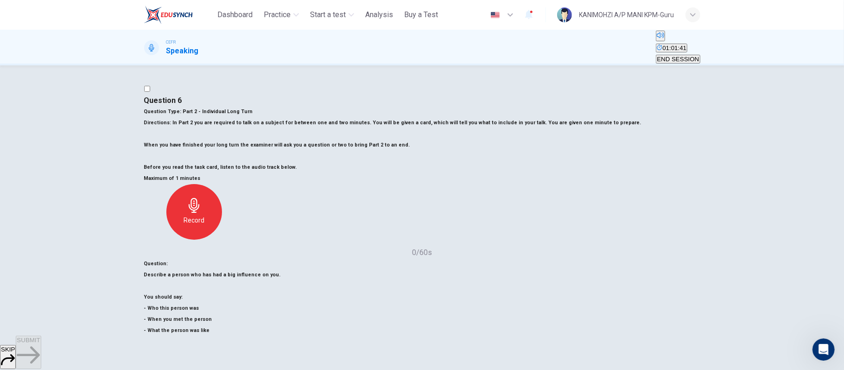
drag, startPoint x: 230, startPoint y: 13, endPoint x: 479, endPoint y: 77, distance: 256.5
click at [230, 13] on span "Dashboard" at bounding box center [234, 14] width 35 height 11
